Goal: Book appointment/travel/reservation

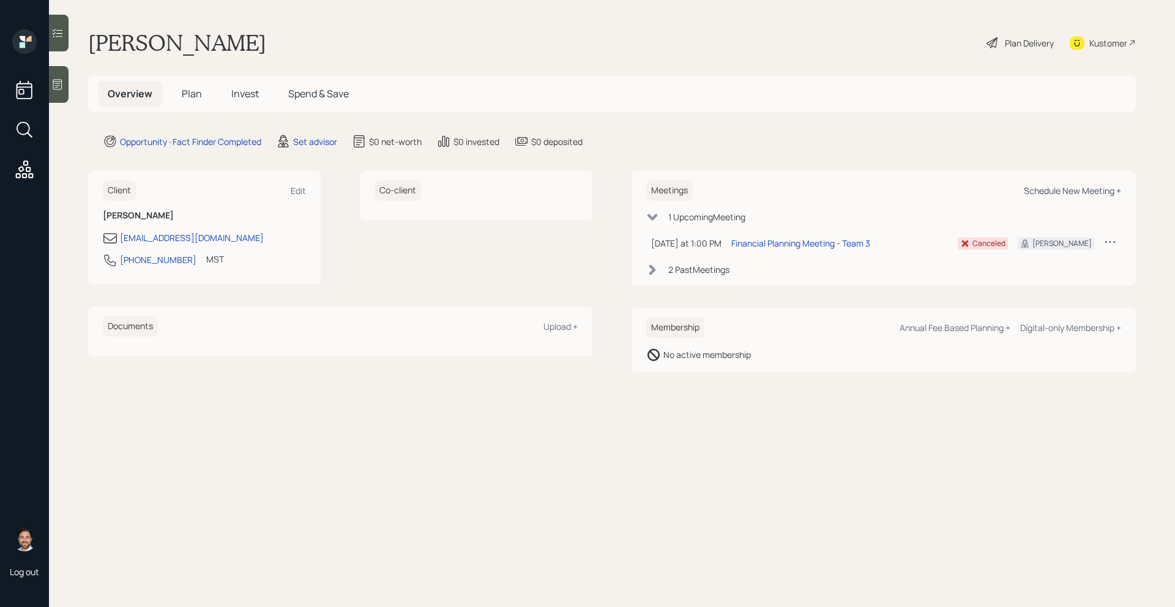
click at [1072, 192] on div "Schedule New Meeting +" at bounding box center [1072, 191] width 97 height 12
select select "round-[PERSON_NAME]"
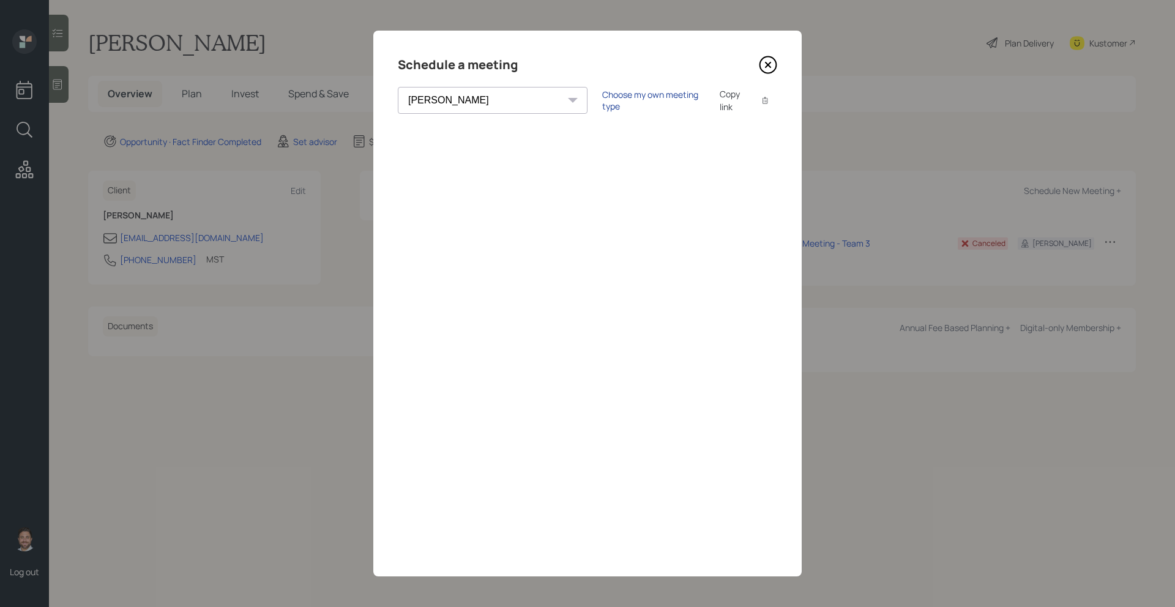
click at [611, 103] on div "Choose my own meeting type" at bounding box center [653, 100] width 103 height 23
click at [773, 69] on icon at bounding box center [768, 65] width 18 height 18
